Goal: Information Seeking & Learning: Learn about a topic

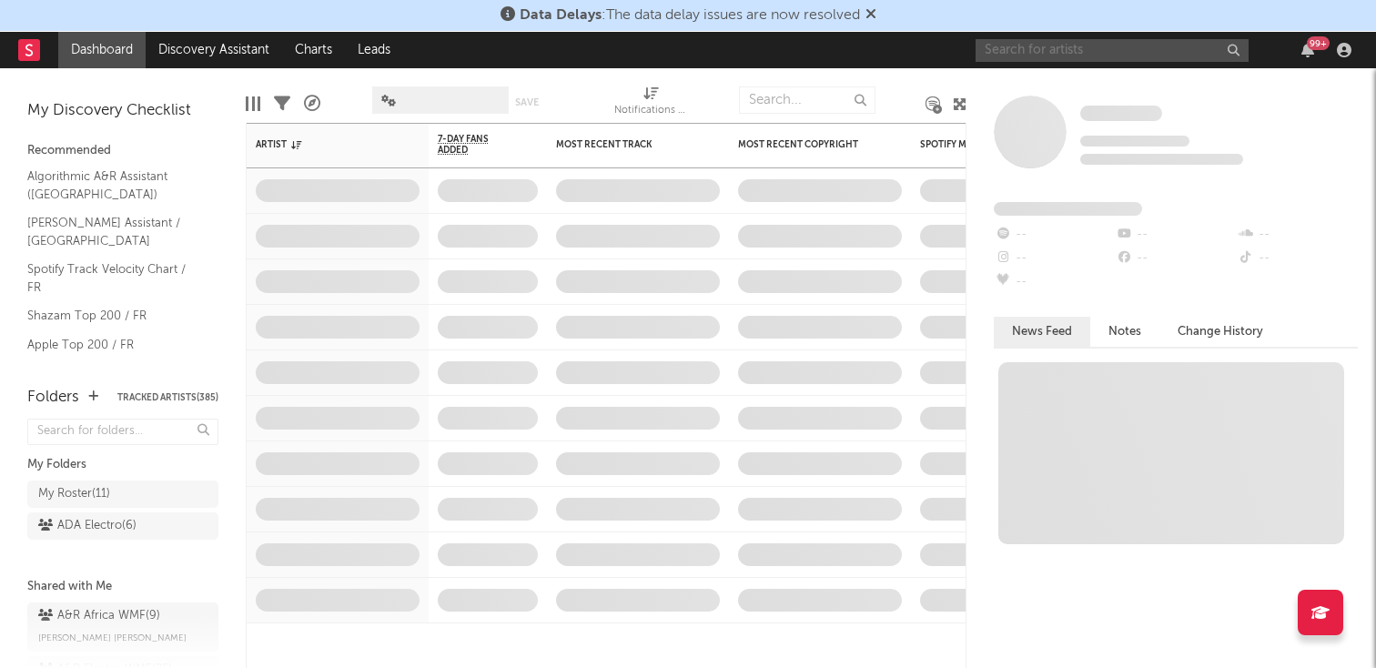
click at [1047, 46] on input "text" at bounding box center [1112, 50] width 273 height 23
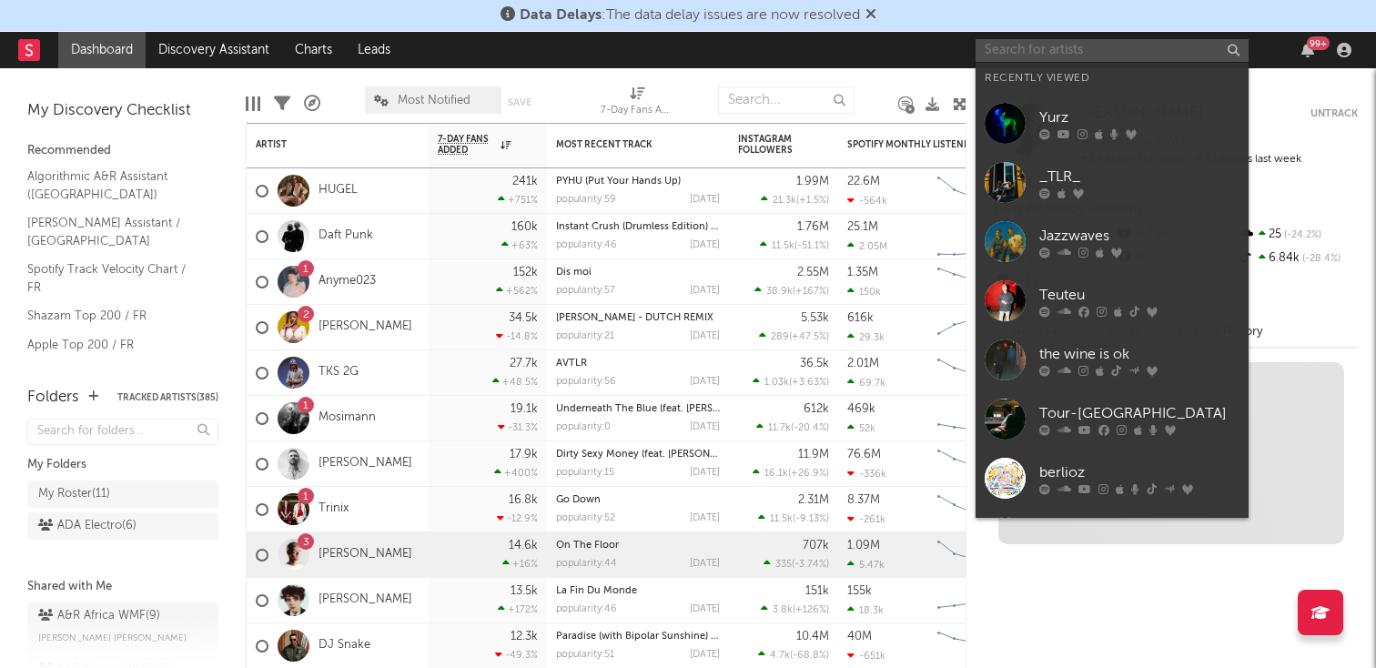
paste input "[URL][DOMAIN_NAME]"
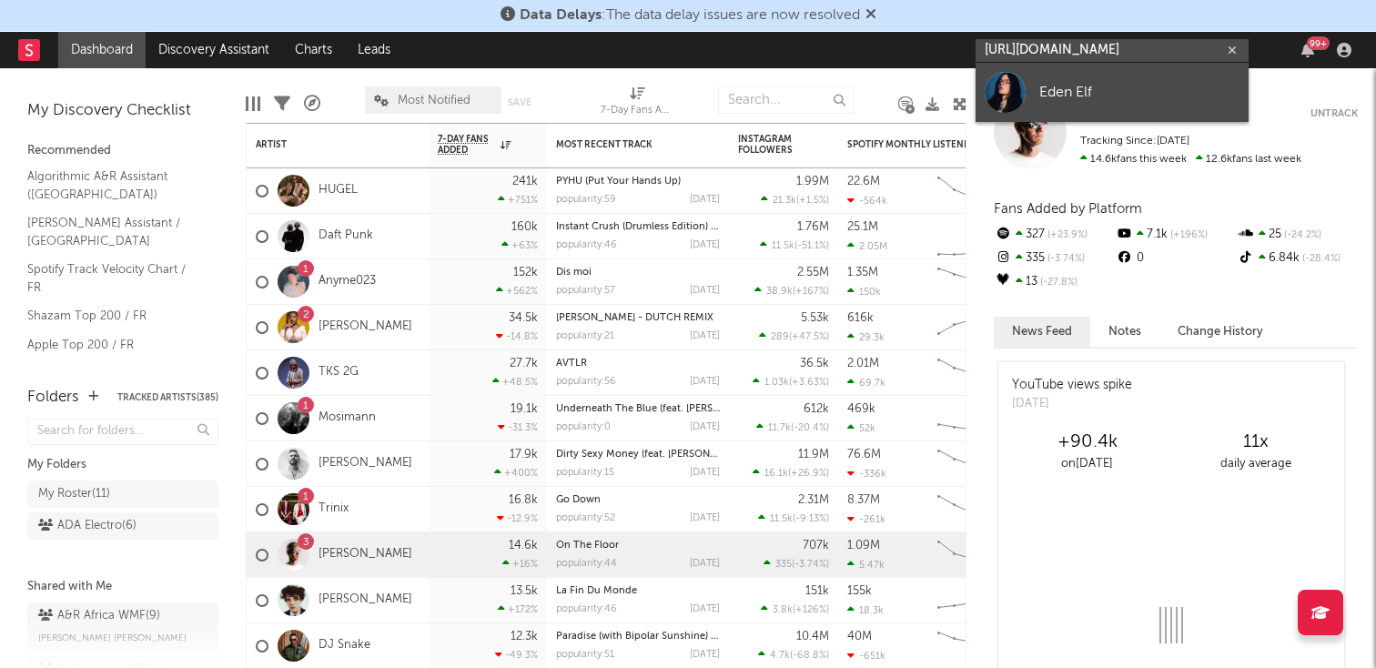
type input "[URL][DOMAIN_NAME]"
click at [1045, 97] on div "Eden Elf" at bounding box center [1139, 92] width 200 height 22
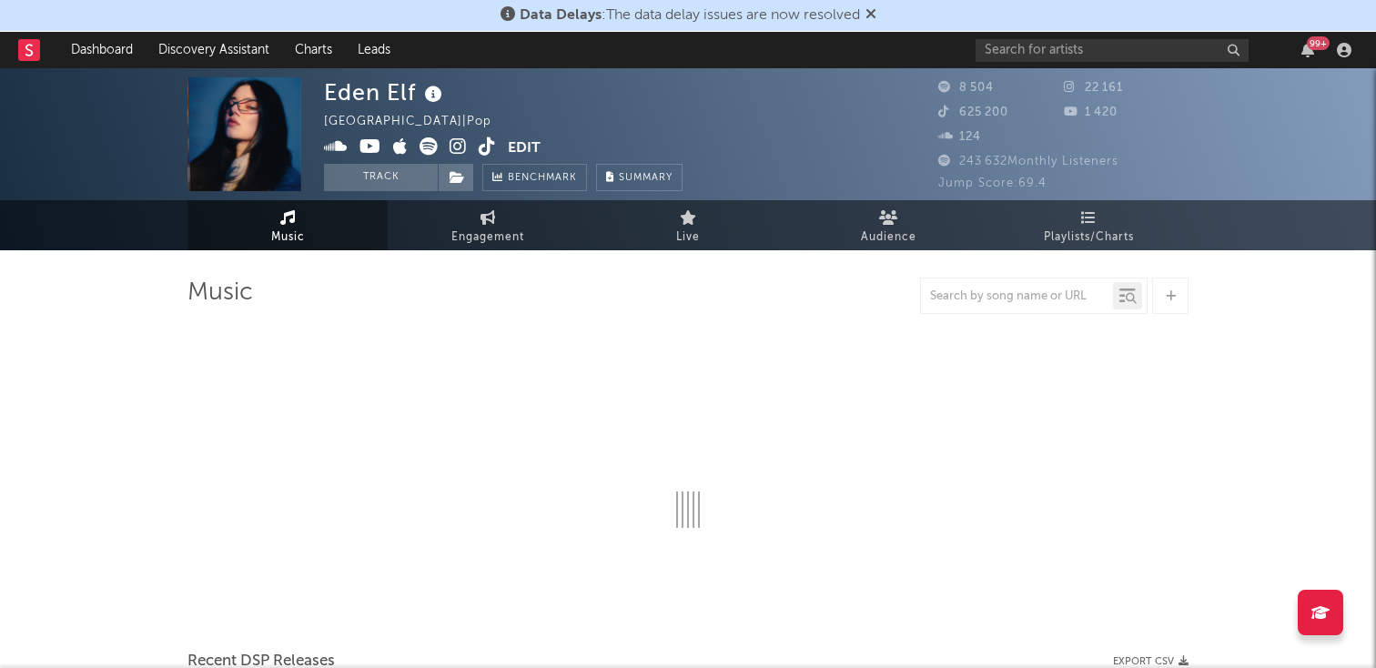
select select "6m"
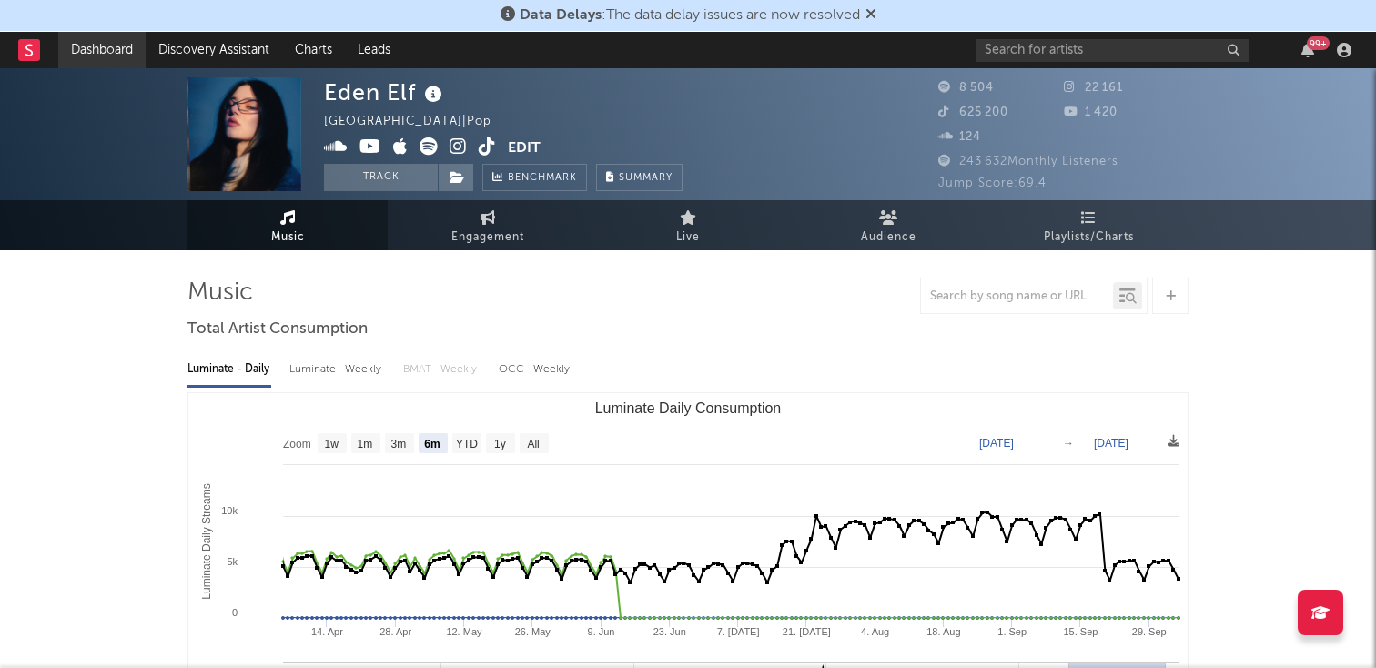
click at [134, 56] on link "Dashboard" at bounding box center [101, 50] width 87 height 36
